Goal: Check status: Check status

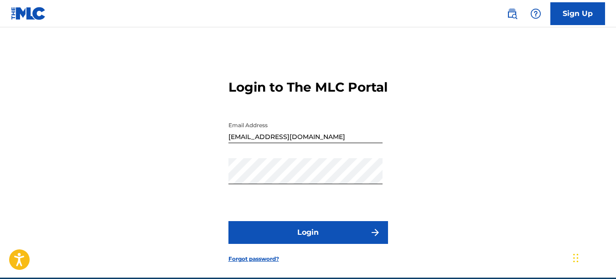
click at [342, 244] on button "Login" at bounding box center [308, 232] width 160 height 23
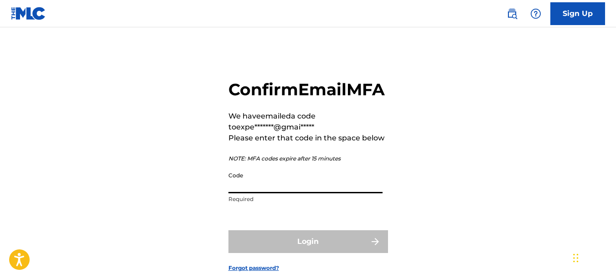
click at [233, 193] on input "Code" at bounding box center [305, 180] width 154 height 26
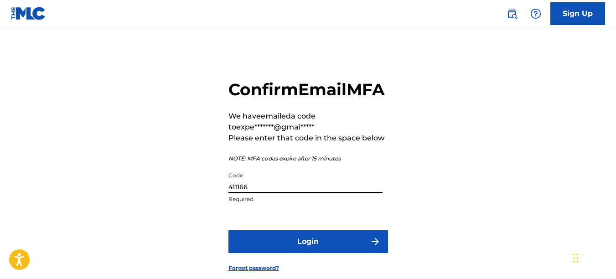
type input "411166"
click at [295, 253] on button "Login" at bounding box center [308, 241] width 160 height 23
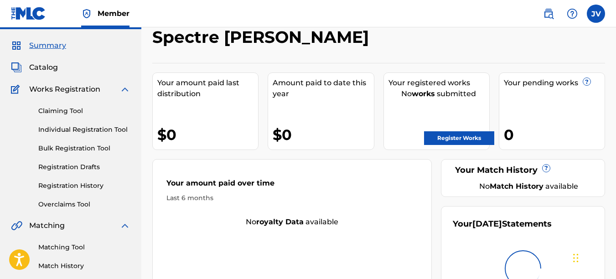
scroll to position [46, 0]
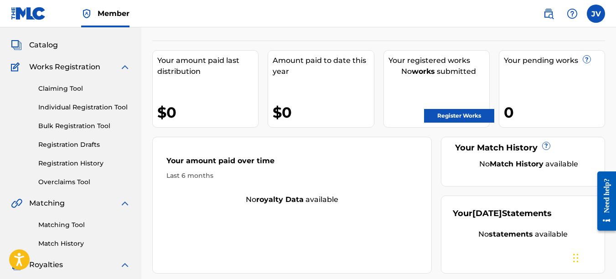
click at [61, 159] on link "Registration History" at bounding box center [84, 164] width 92 height 10
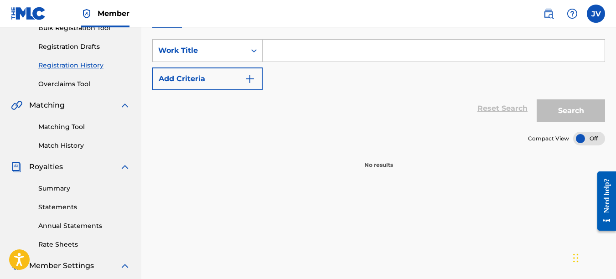
scroll to position [91, 0]
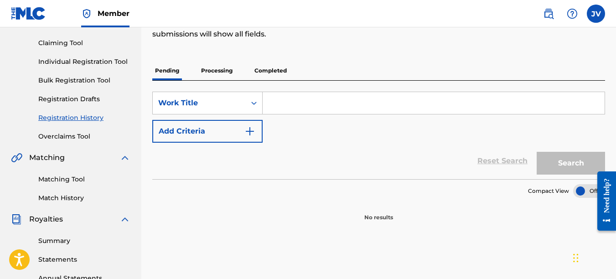
click at [216, 68] on p "Processing" at bounding box center [216, 70] width 37 height 19
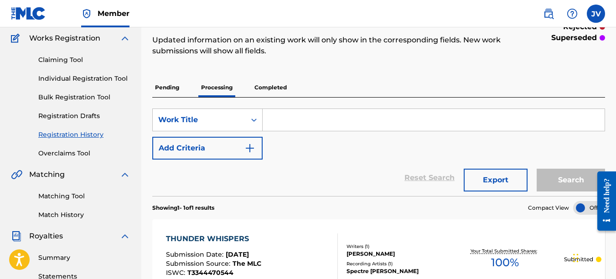
scroll to position [91, 0]
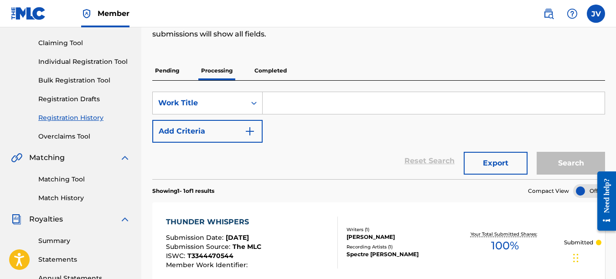
click at [73, 44] on link "Claiming Tool" at bounding box center [84, 43] width 92 height 10
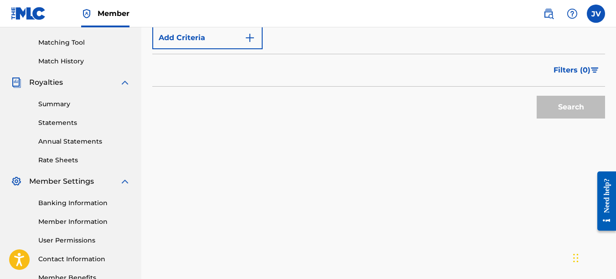
scroll to position [137, 0]
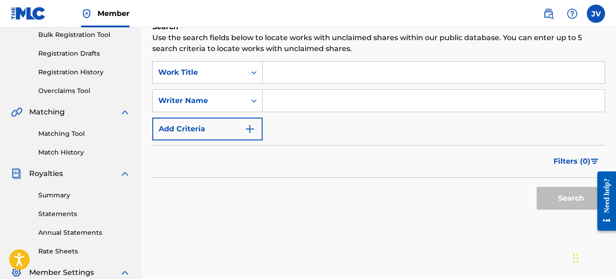
click at [305, 97] on input "Search Form" at bounding box center [434, 101] width 342 height 22
type input "J"
